Goal: Information Seeking & Learning: Find specific fact

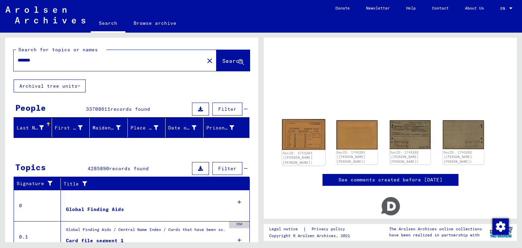
drag, startPoint x: 0, startPoint y: 0, endPoint x: 297, endPoint y: 140, distance: 328.4
click at [297, 140] on img at bounding box center [303, 134] width 43 height 31
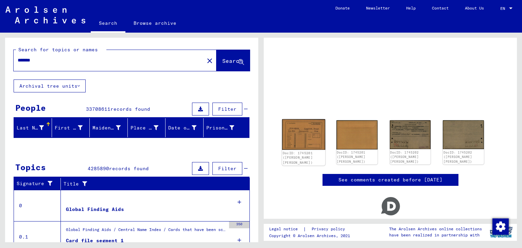
click at [297, 140] on img at bounding box center [303, 134] width 43 height 31
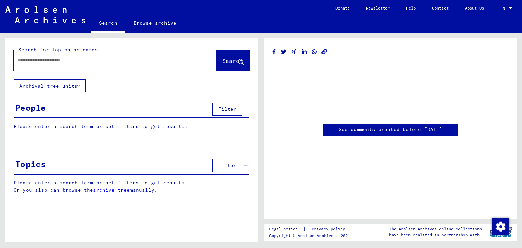
type input "*******"
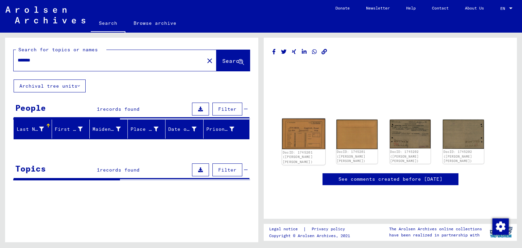
click at [306, 139] on img at bounding box center [303, 134] width 43 height 31
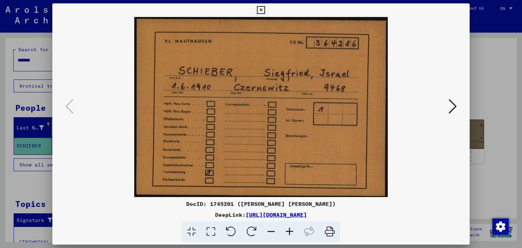
click at [450, 109] on icon at bounding box center [452, 106] width 8 height 16
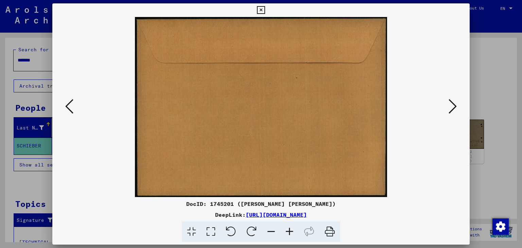
click at [450, 109] on icon at bounding box center [452, 106] width 8 height 16
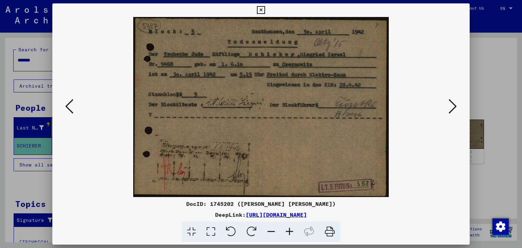
click at [454, 110] on icon at bounding box center [452, 106] width 8 height 16
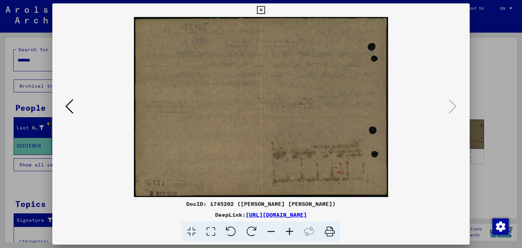
click at [263, 7] on icon at bounding box center [261, 10] width 8 height 8
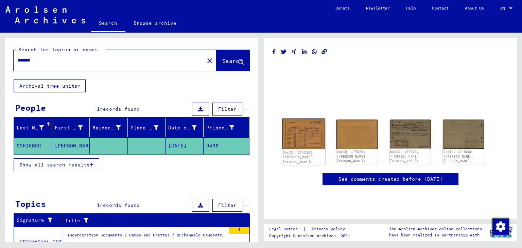
click at [316, 131] on img at bounding box center [303, 134] width 43 height 31
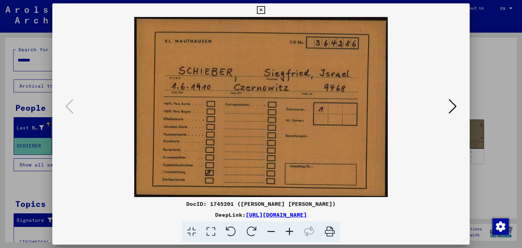
click at [264, 7] on icon at bounding box center [261, 10] width 8 height 8
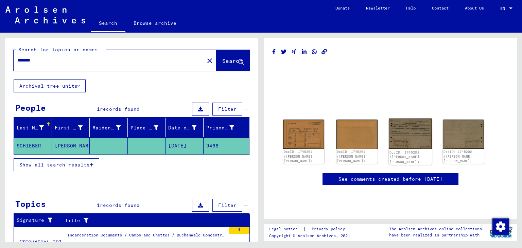
click at [395, 136] on img at bounding box center [409, 134] width 43 height 30
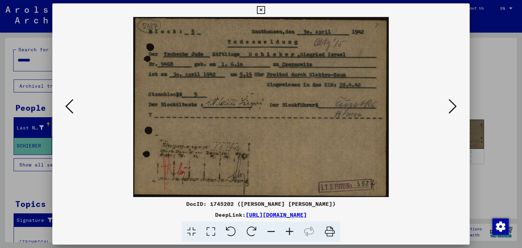
click at [111, 13] on div "DocID: 1745202 ([PERSON_NAME] [PERSON_NAME]) DeepLink: [URL][DOMAIN_NAME]" at bounding box center [260, 122] width 417 height 239
click at [264, 10] on icon at bounding box center [261, 10] width 8 height 8
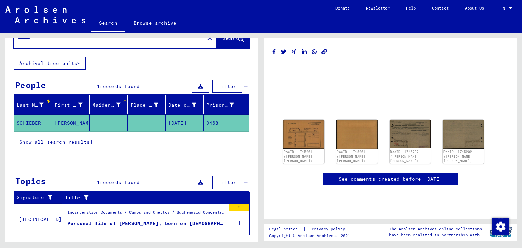
scroll to position [34, 0]
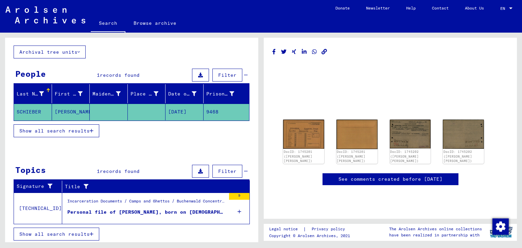
click at [96, 206] on figure "Incarceration Documents / Camps and Ghettos / Buchenwald Concentration Camp / I…" at bounding box center [146, 203] width 158 height 10
